Goal: Find specific page/section: Find specific page/section

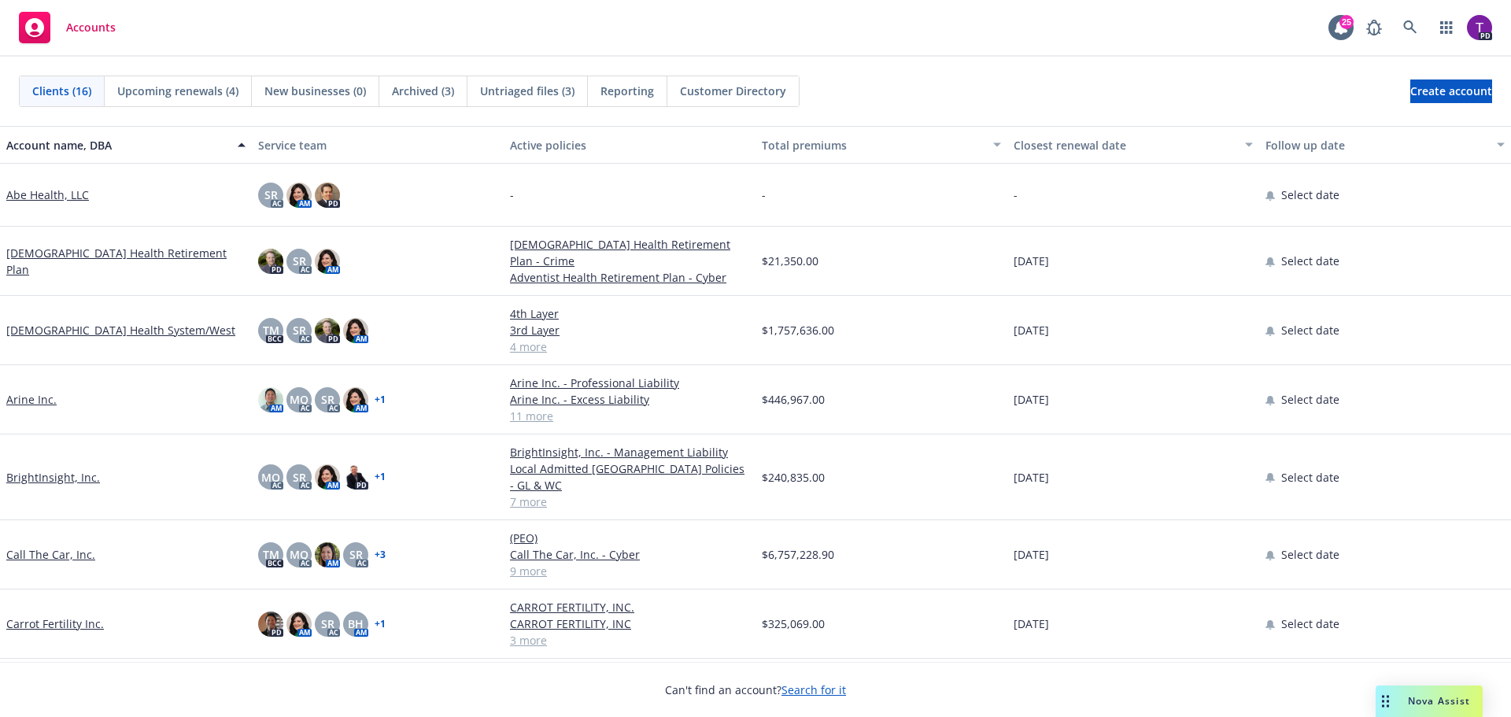
scroll to position [157, 0]
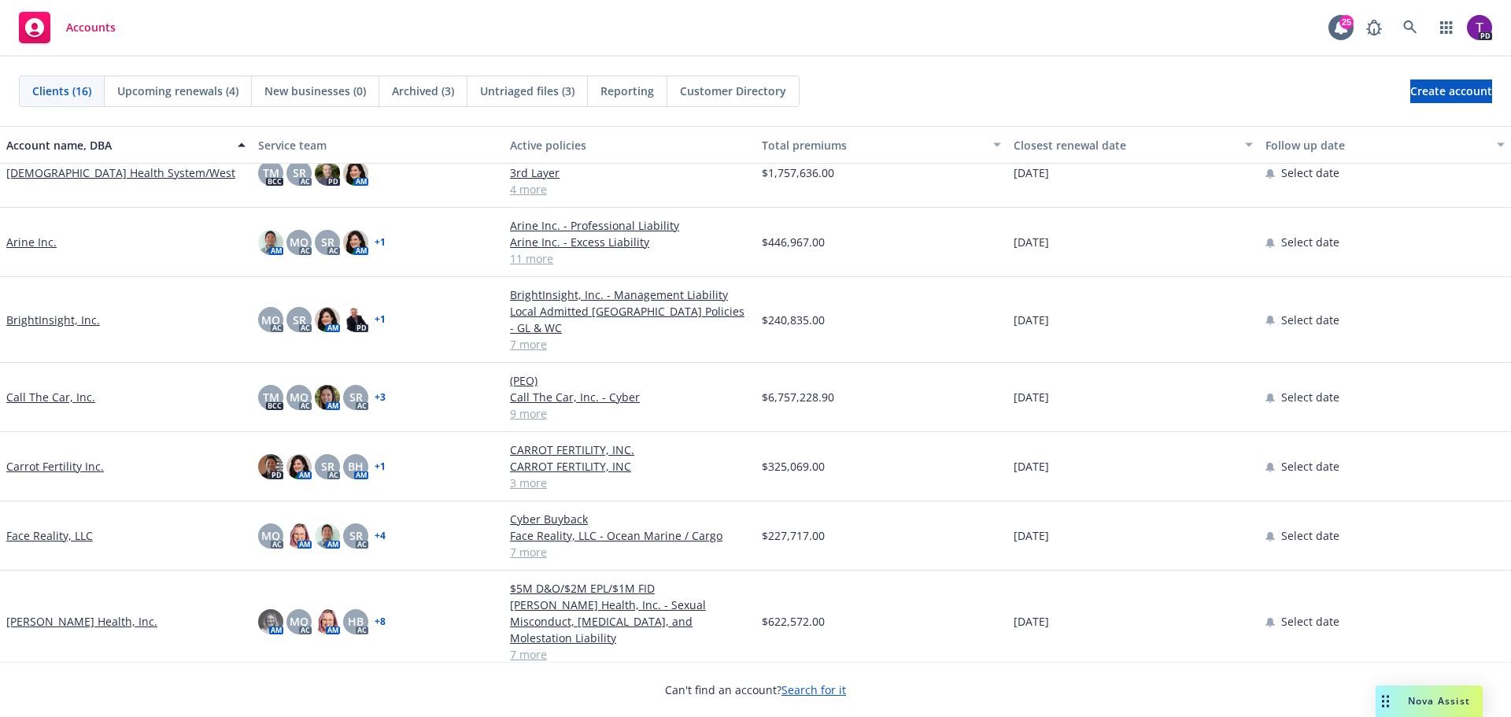
click at [54, 312] on link "BrightInsight, Inc." at bounding box center [53, 320] width 94 height 17
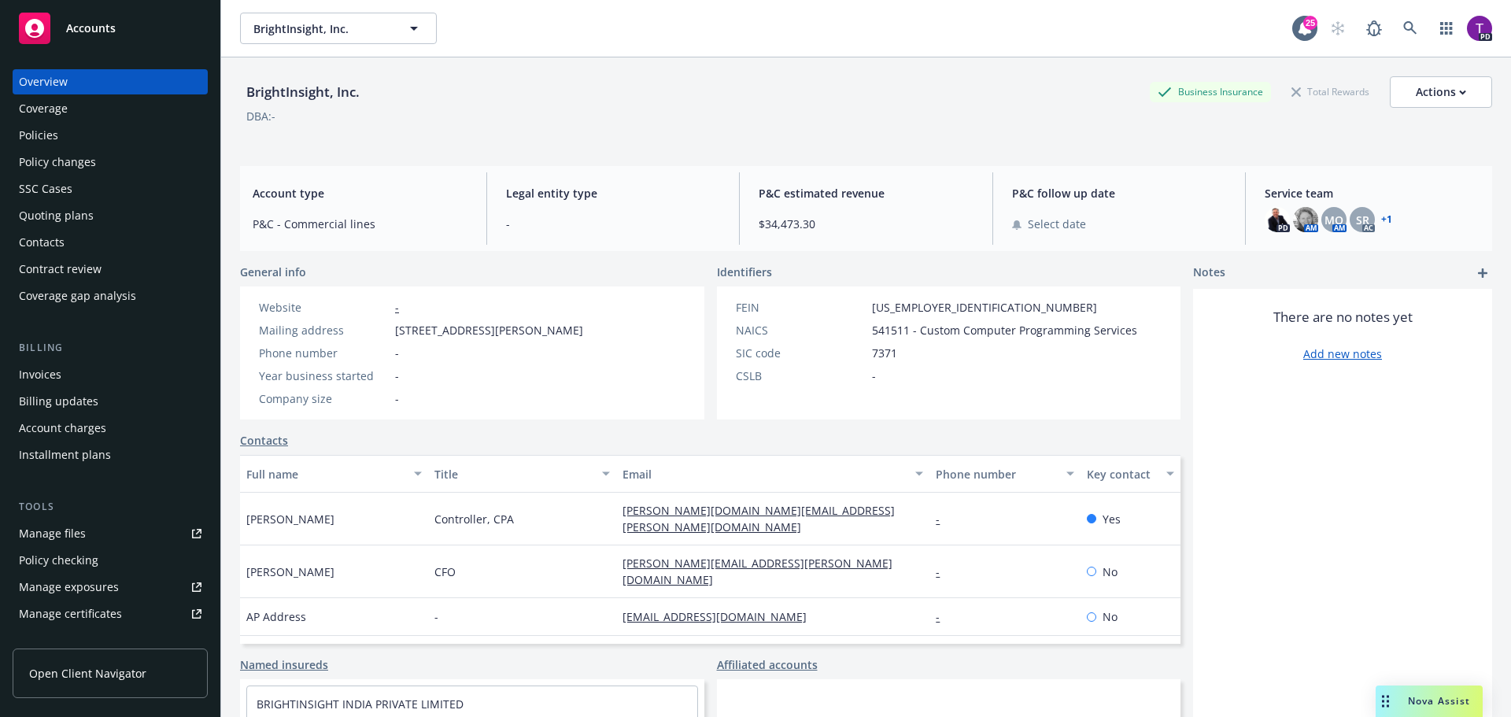
click at [105, 142] on div "Policies" at bounding box center [110, 135] width 183 height 25
